Goal: Task Accomplishment & Management: Complete application form

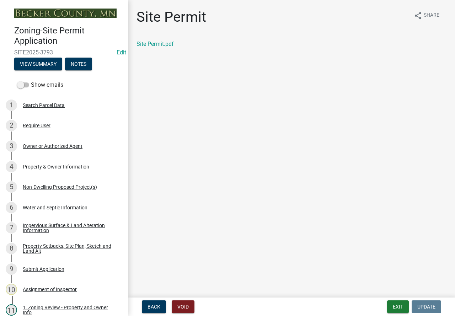
scroll to position [284, 0]
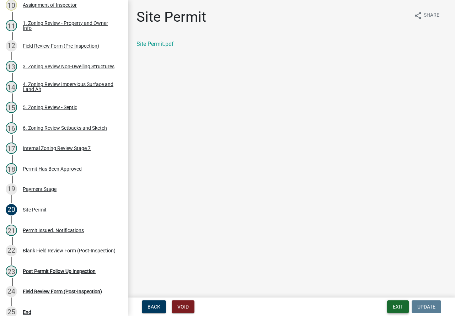
click at [400, 306] on button "Exit" at bounding box center [398, 306] width 22 height 13
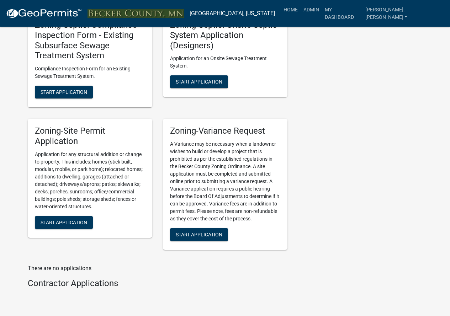
scroll to position [818, 0]
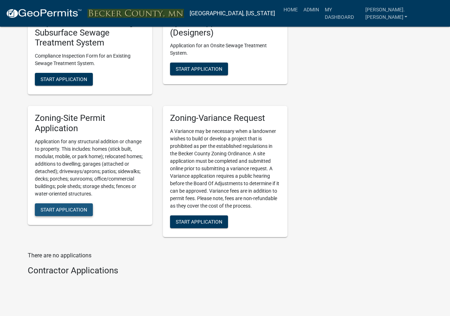
click at [62, 210] on span "Start Application" at bounding box center [64, 210] width 47 height 6
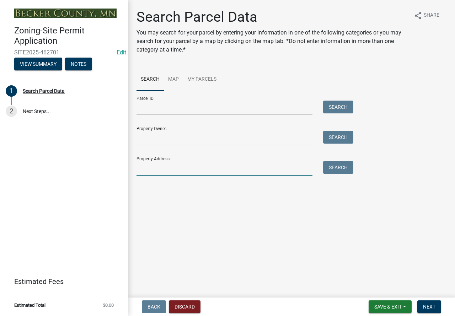
click at [140, 173] on input "Property Address:" at bounding box center [225, 168] width 176 height 15
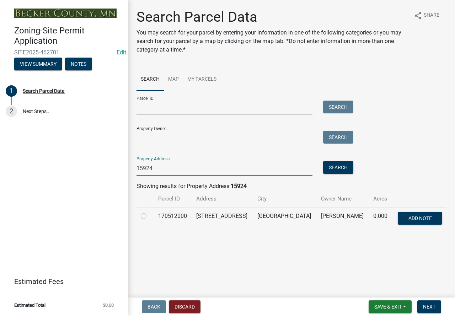
type input "15924"
click at [149, 212] on label at bounding box center [149, 212] width 0 height 0
click at [149, 217] on input "radio" at bounding box center [151, 214] width 5 height 5
radio input "true"
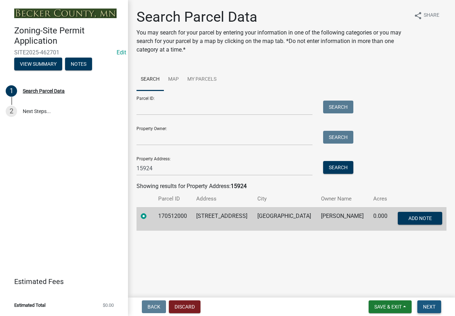
click at [431, 305] on span "Next" at bounding box center [429, 307] width 12 height 6
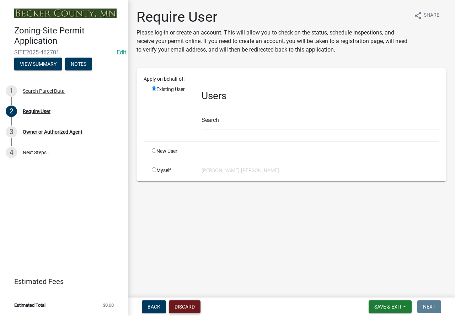
click at [189, 308] on button "Discard" at bounding box center [185, 306] width 32 height 13
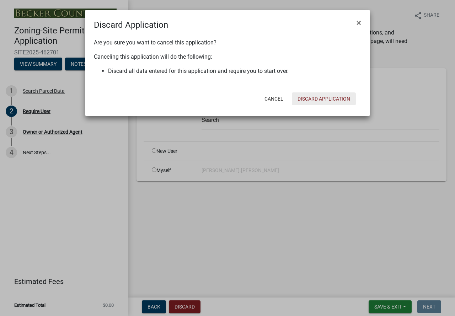
click at [337, 98] on button "Discard Application" at bounding box center [324, 98] width 64 height 13
